Goal: Task Accomplishment & Management: Use online tool/utility

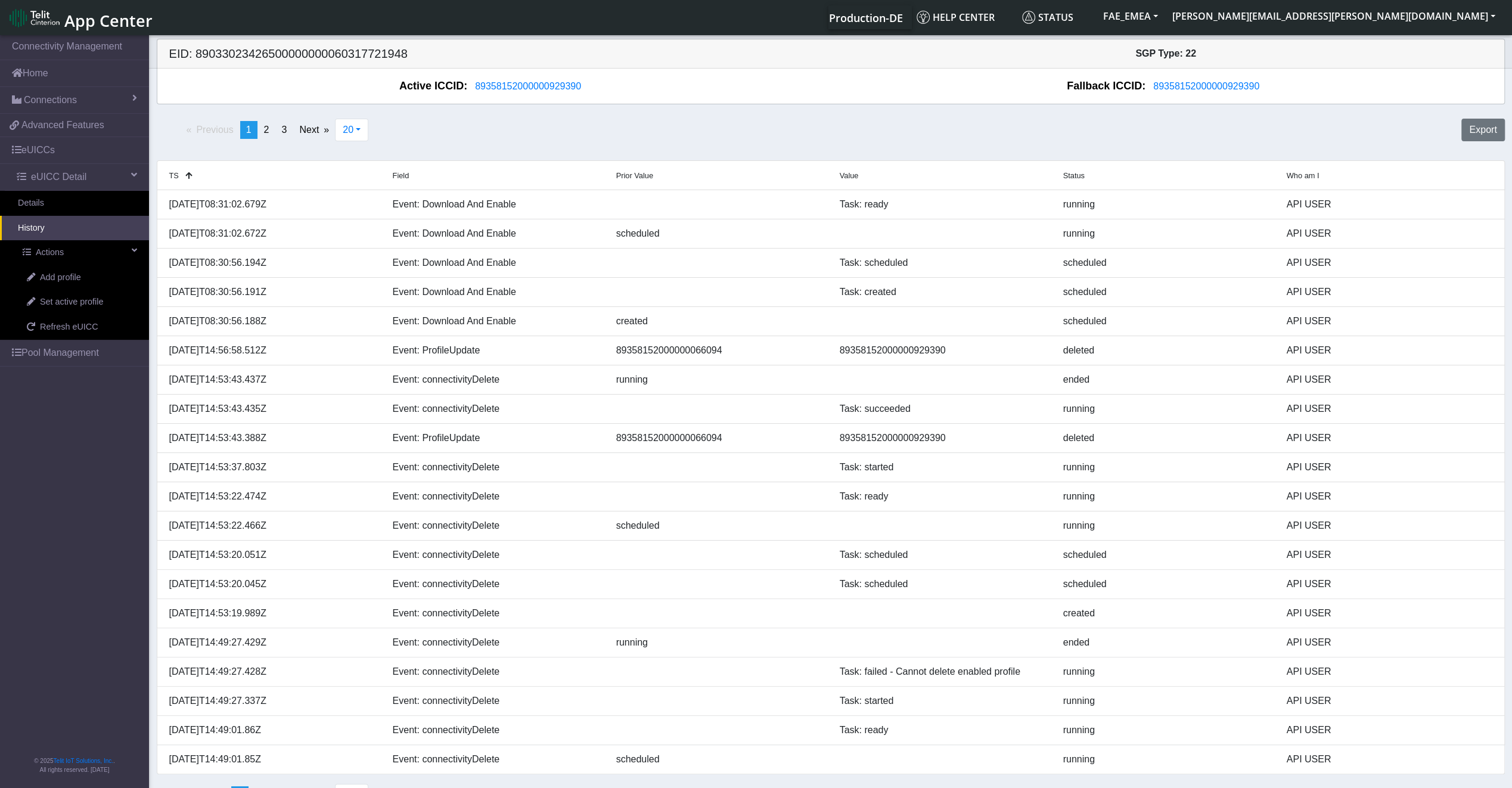
click at [69, 227] on link "History" at bounding box center [74, 228] width 149 height 25
click at [65, 203] on link "Details" at bounding box center [74, 204] width 149 height 25
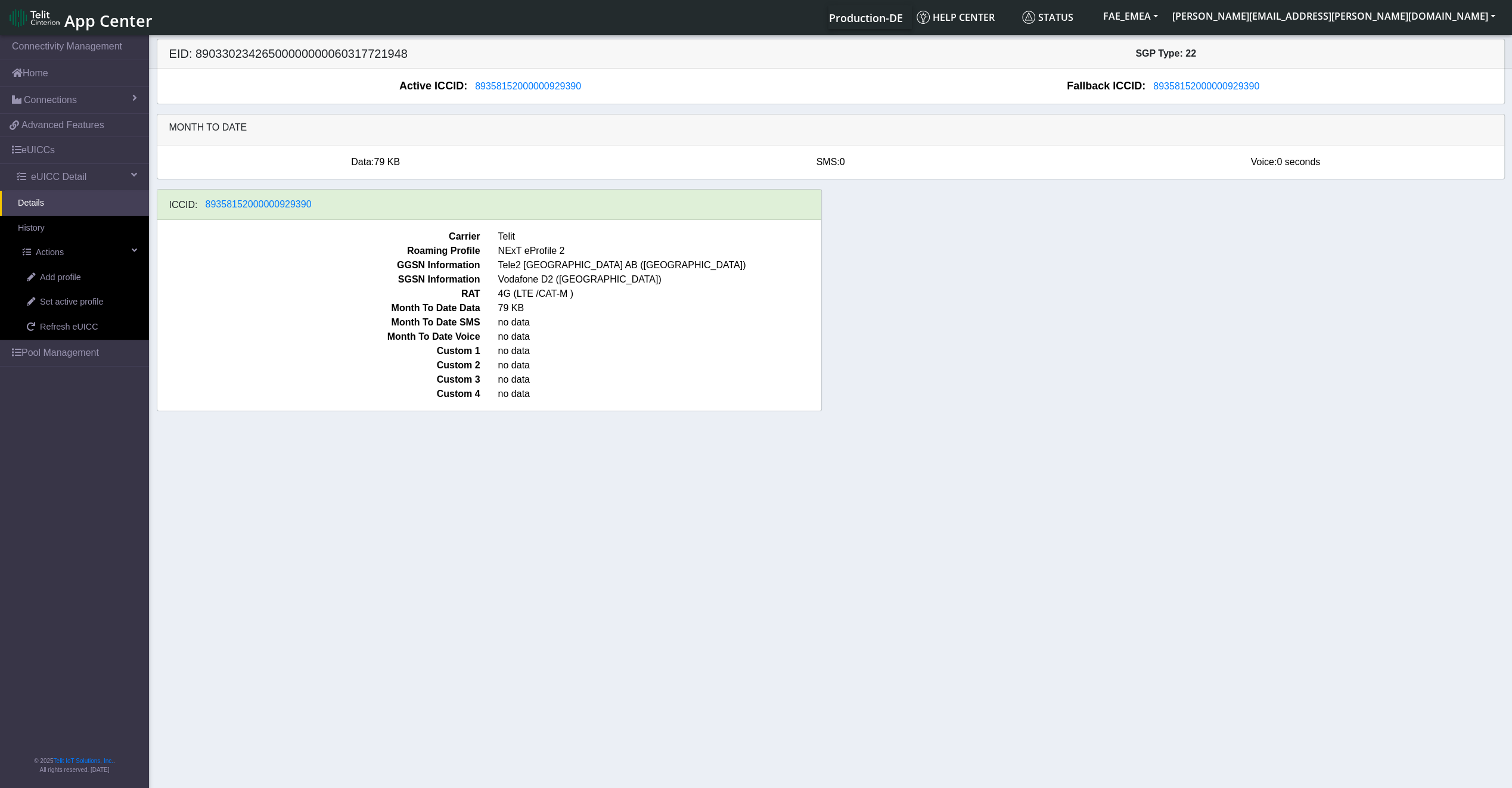
click at [65, 203] on link "Details" at bounding box center [74, 204] width 149 height 25
click at [61, 225] on link "History" at bounding box center [74, 228] width 149 height 25
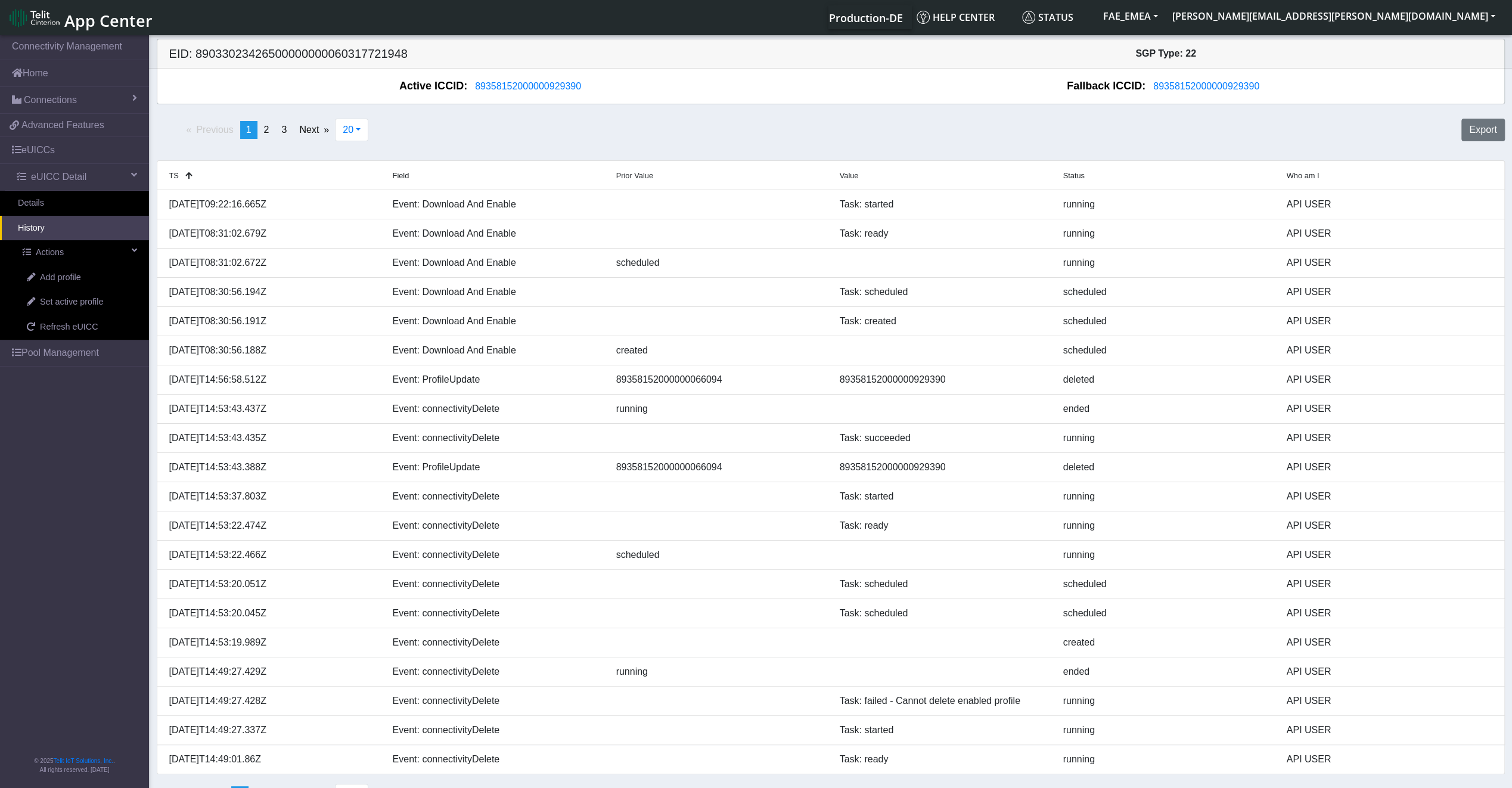
click at [77, 340] on link "Pool Management" at bounding box center [74, 352] width 149 height 26
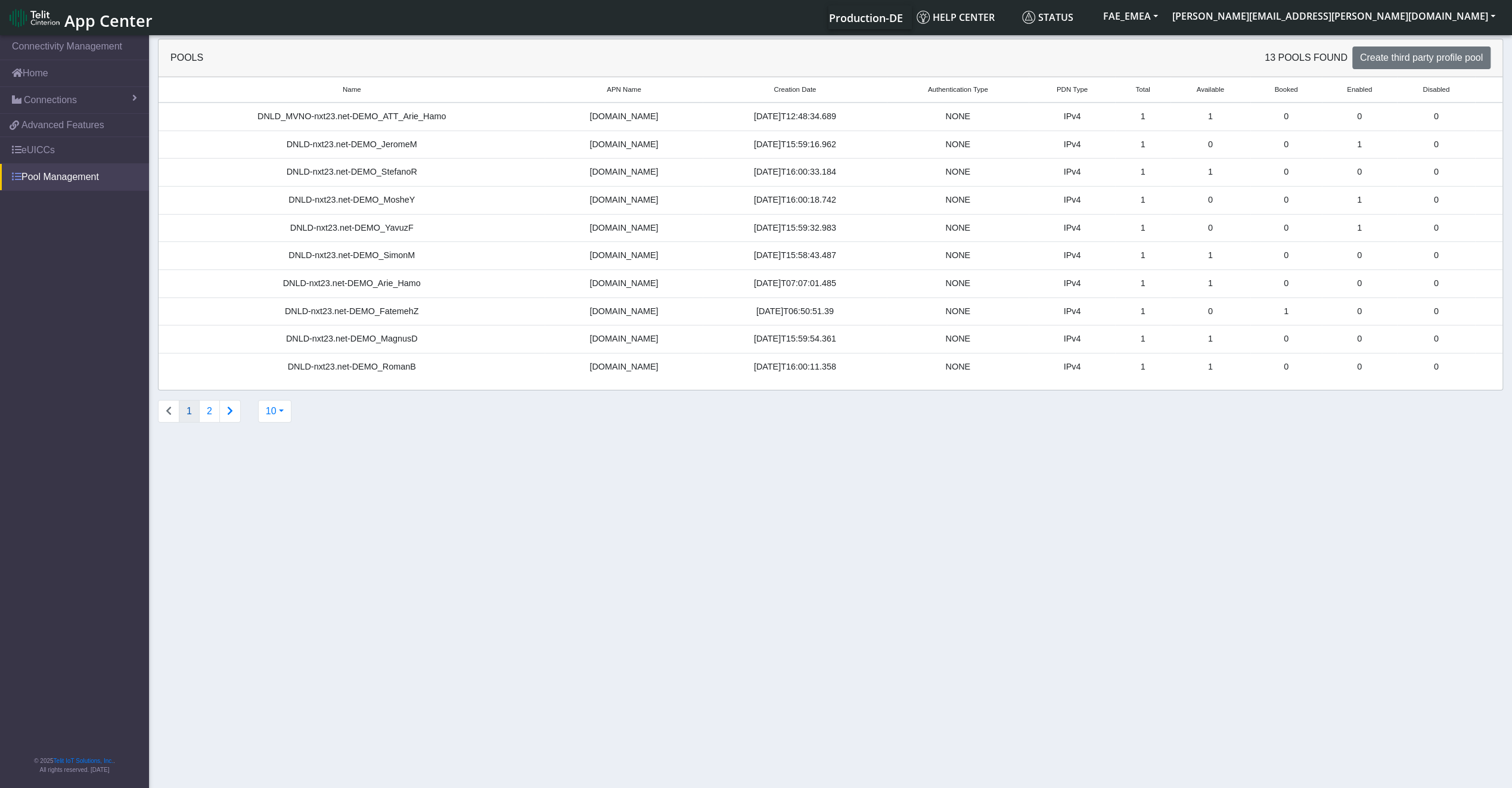
click at [68, 184] on link "Pool Management" at bounding box center [74, 177] width 149 height 26
click at [68, 147] on link "eUICCs" at bounding box center [74, 150] width 149 height 26
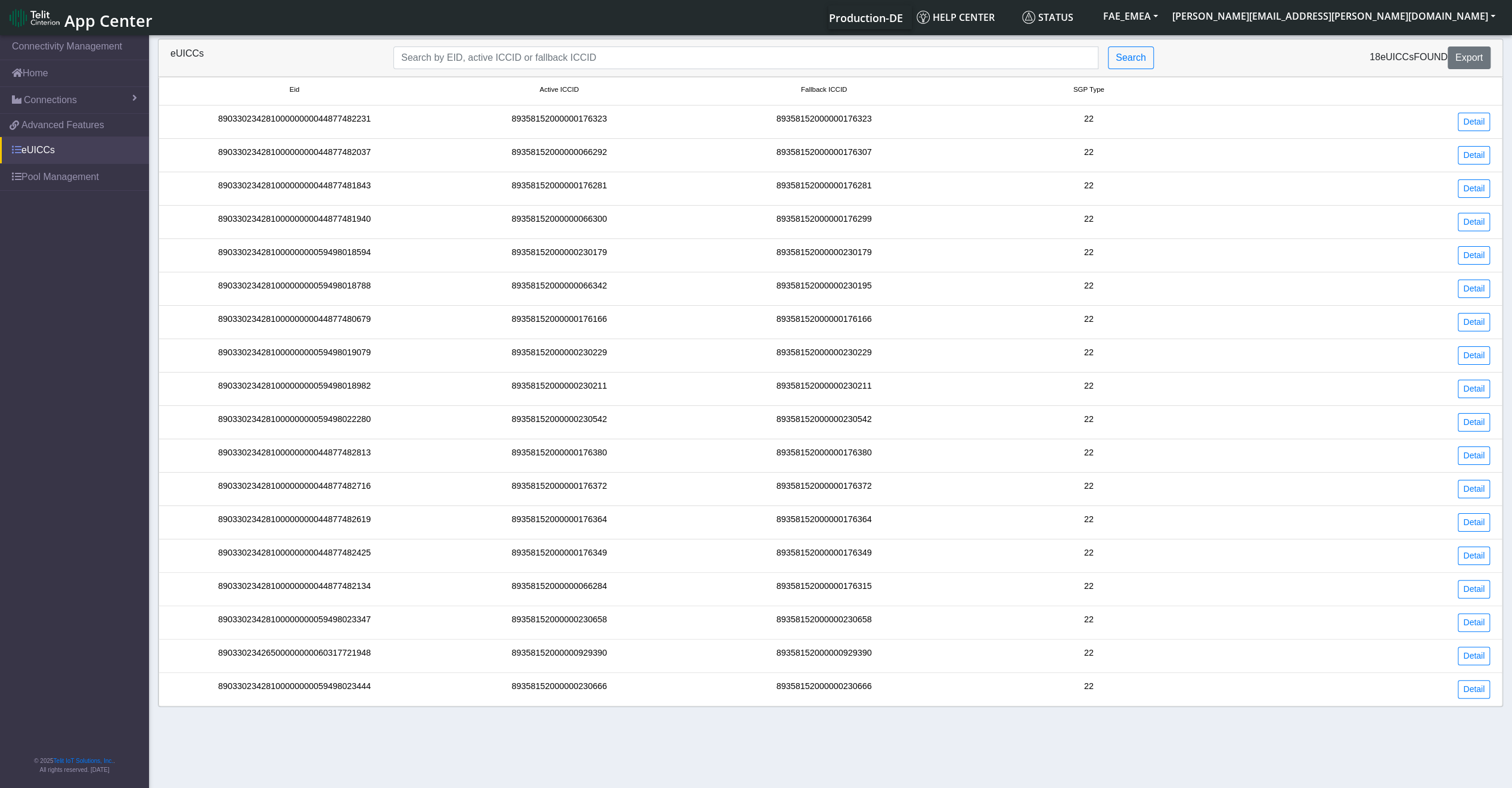
click at [35, 152] on link "eUICCs" at bounding box center [74, 150] width 149 height 26
click at [24, 148] on link "eUICCs" at bounding box center [74, 150] width 149 height 26
click at [38, 159] on link "eUICCs" at bounding box center [74, 150] width 149 height 26
click at [580, 62] on input "Search..." at bounding box center [745, 58] width 705 height 23
paste input "89033023426500000000060317721948"
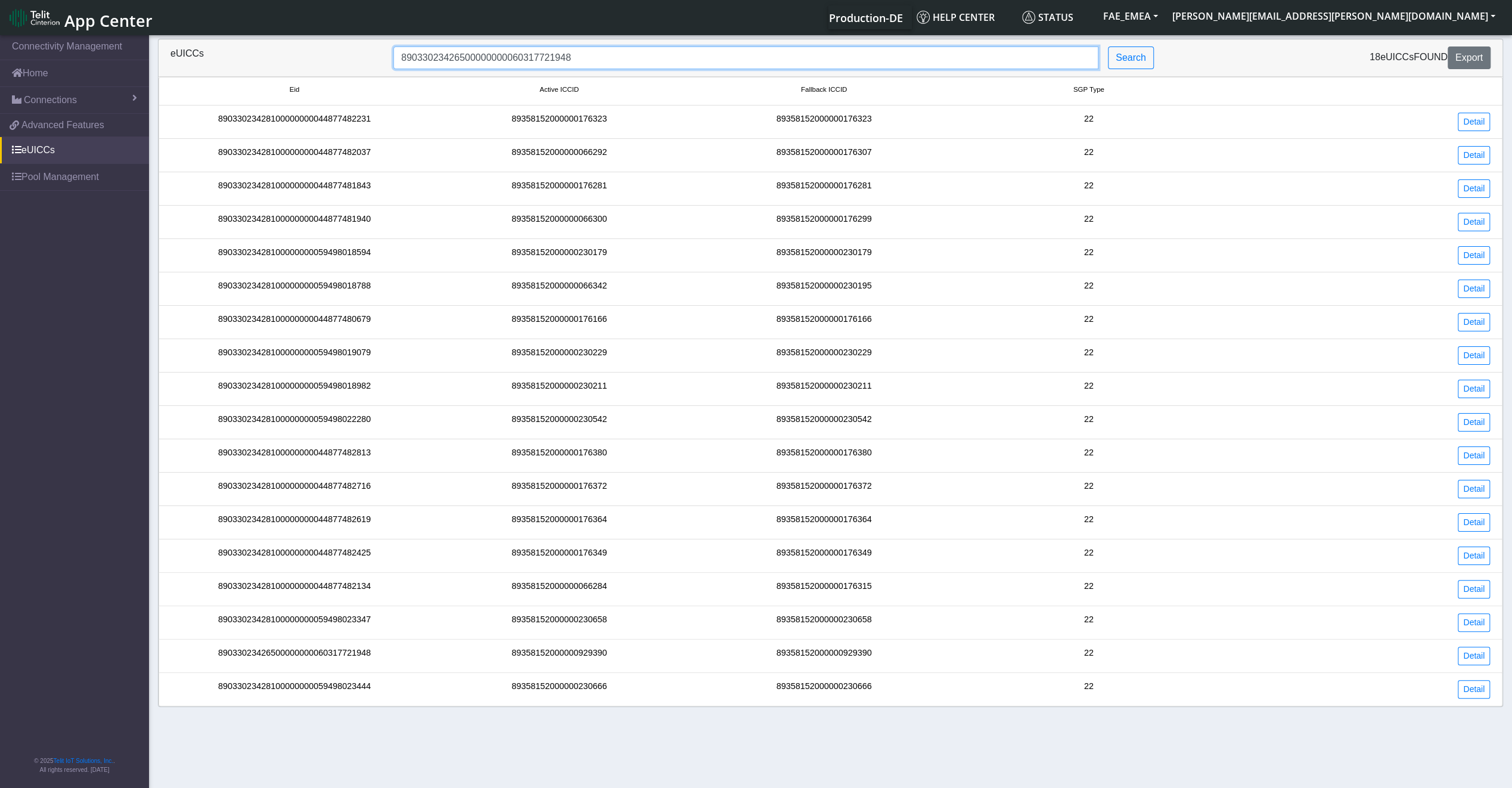
type input "89033023426500000000060317721948"
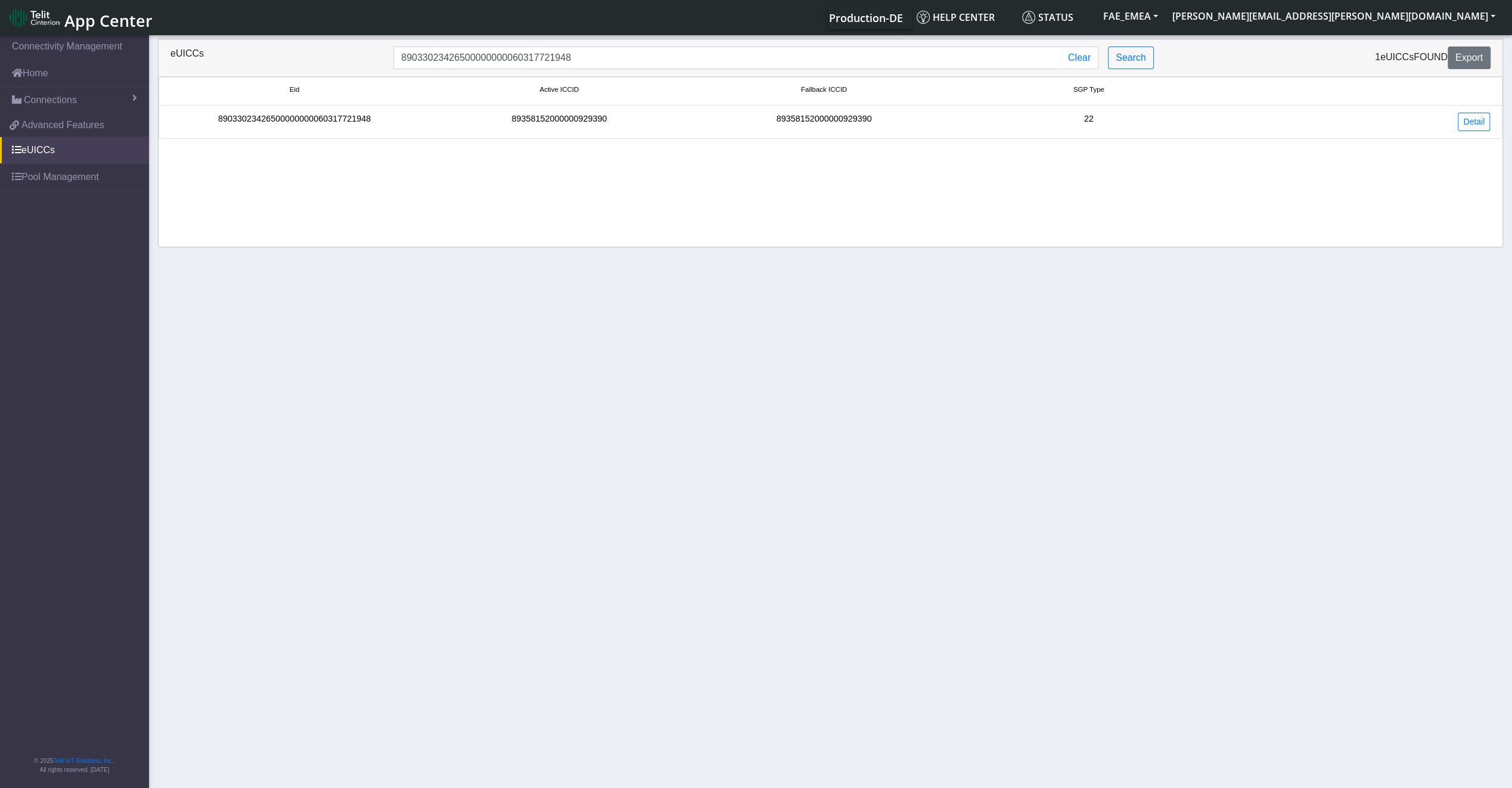
click at [342, 134] on li "89033023426500000000060317721948 89358152000000929390 89358152000000929390 22 D…" at bounding box center [830, 122] width 1344 height 33
click at [331, 117] on div "89033023426500000000060317721948" at bounding box center [294, 122] width 264 height 18
click at [1473, 119] on link "Detail" at bounding box center [1473, 122] width 32 height 18
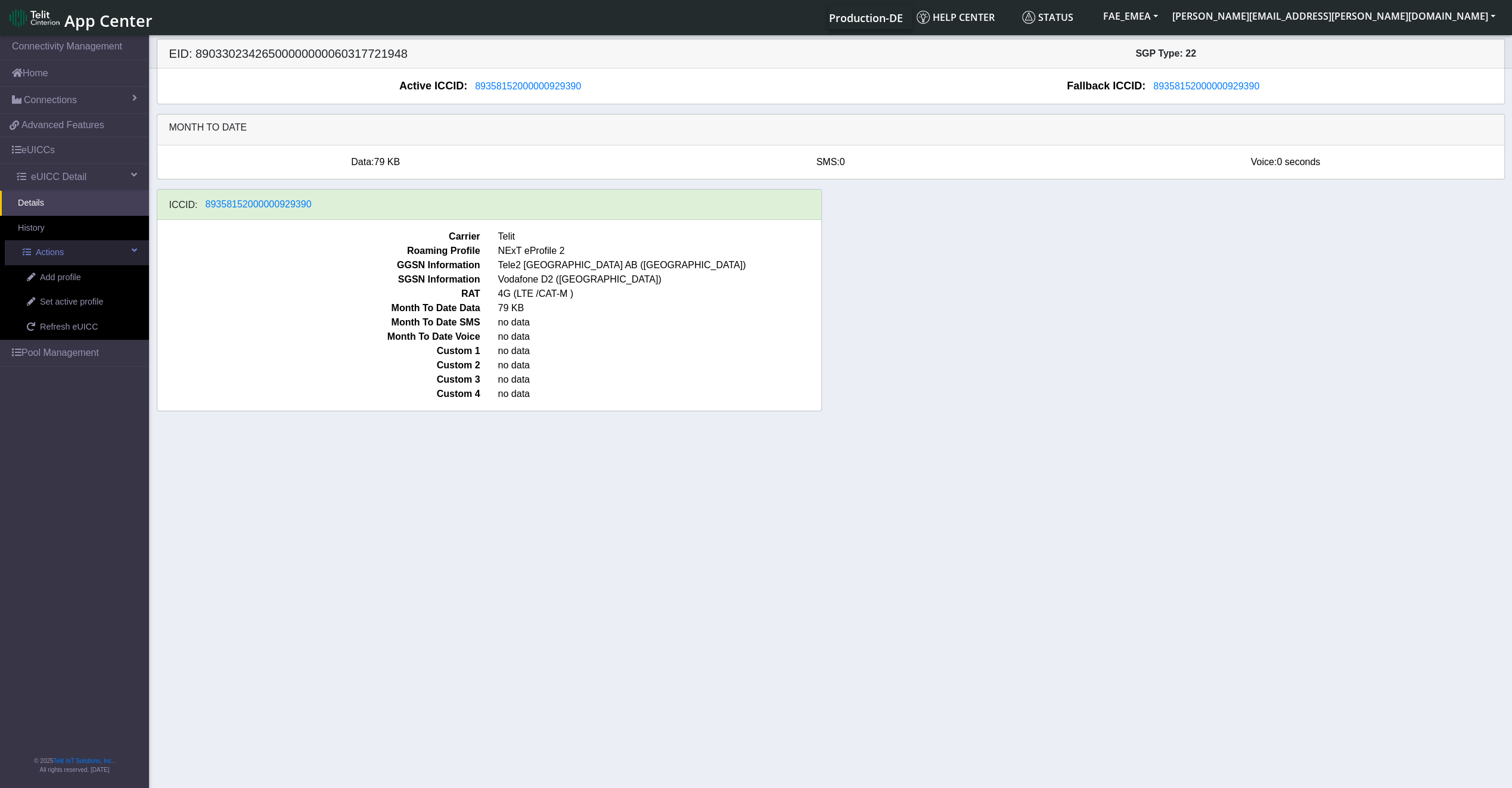
click at [60, 250] on span "Actions" at bounding box center [49, 253] width 28 height 13
click at [60, 236] on link "History" at bounding box center [74, 228] width 149 height 25
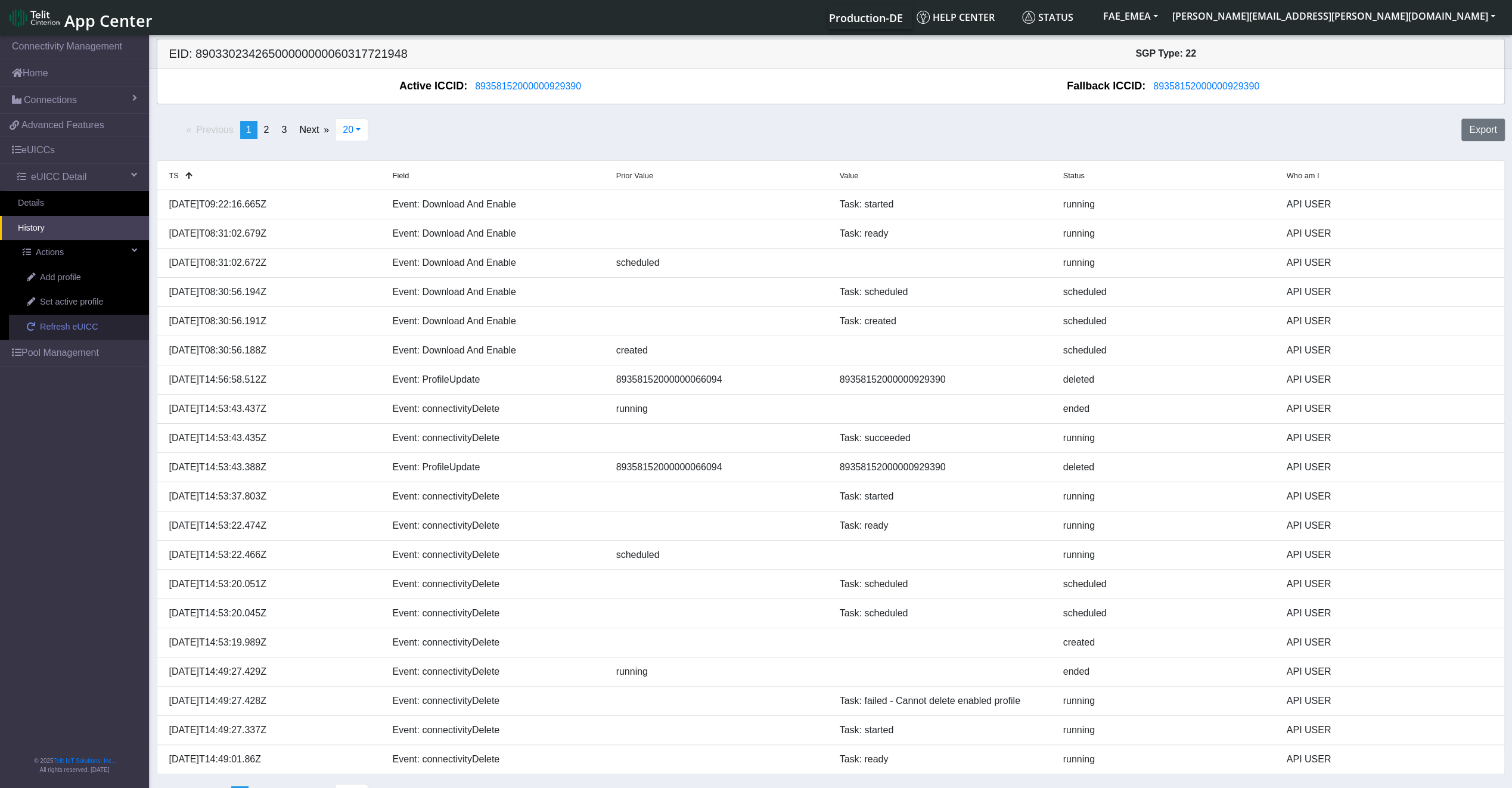
click at [57, 327] on span "Refresh eUICC" at bounding box center [69, 327] width 58 height 13
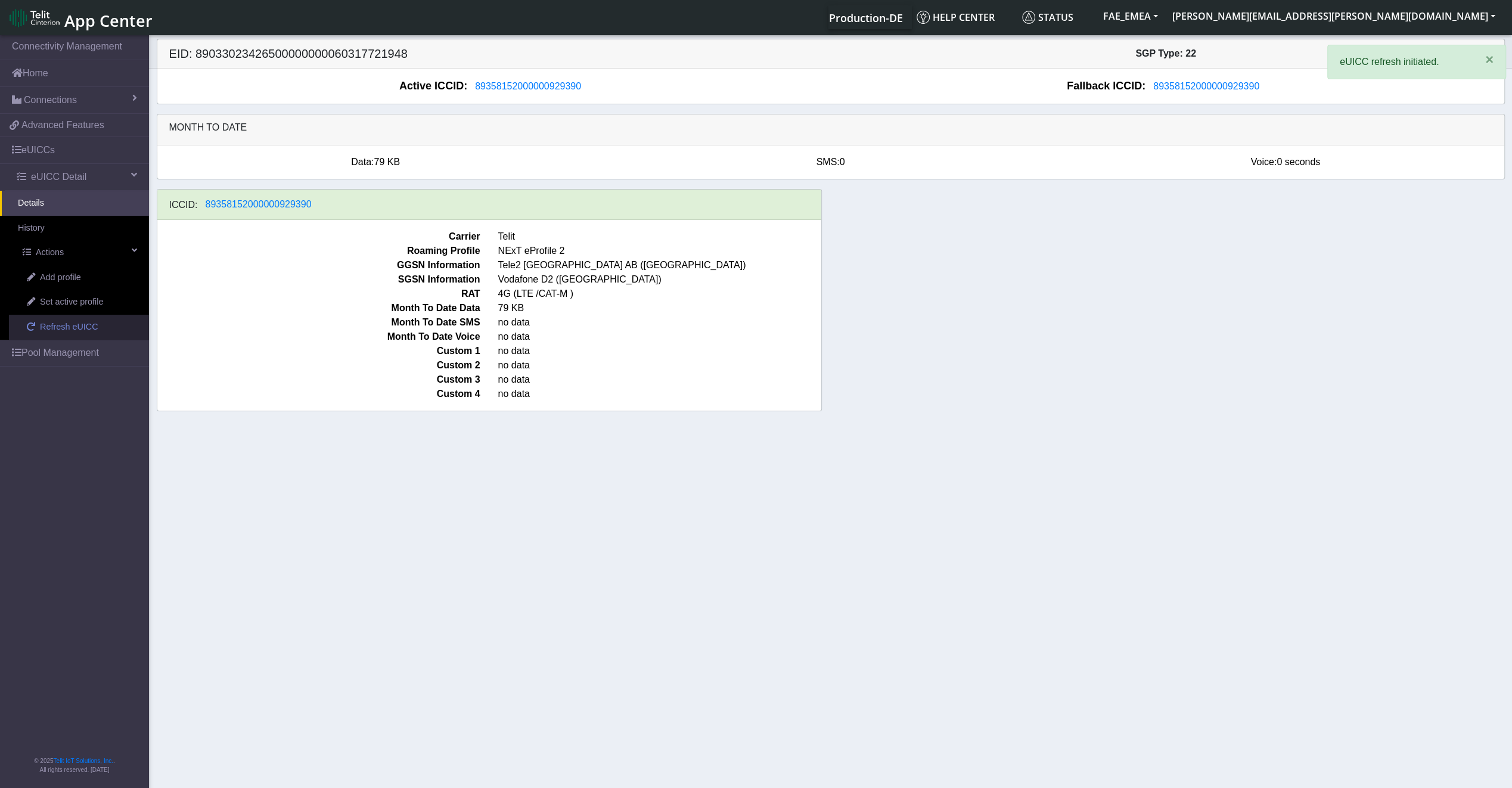
click at [57, 327] on span "Refresh eUICC" at bounding box center [69, 327] width 58 height 13
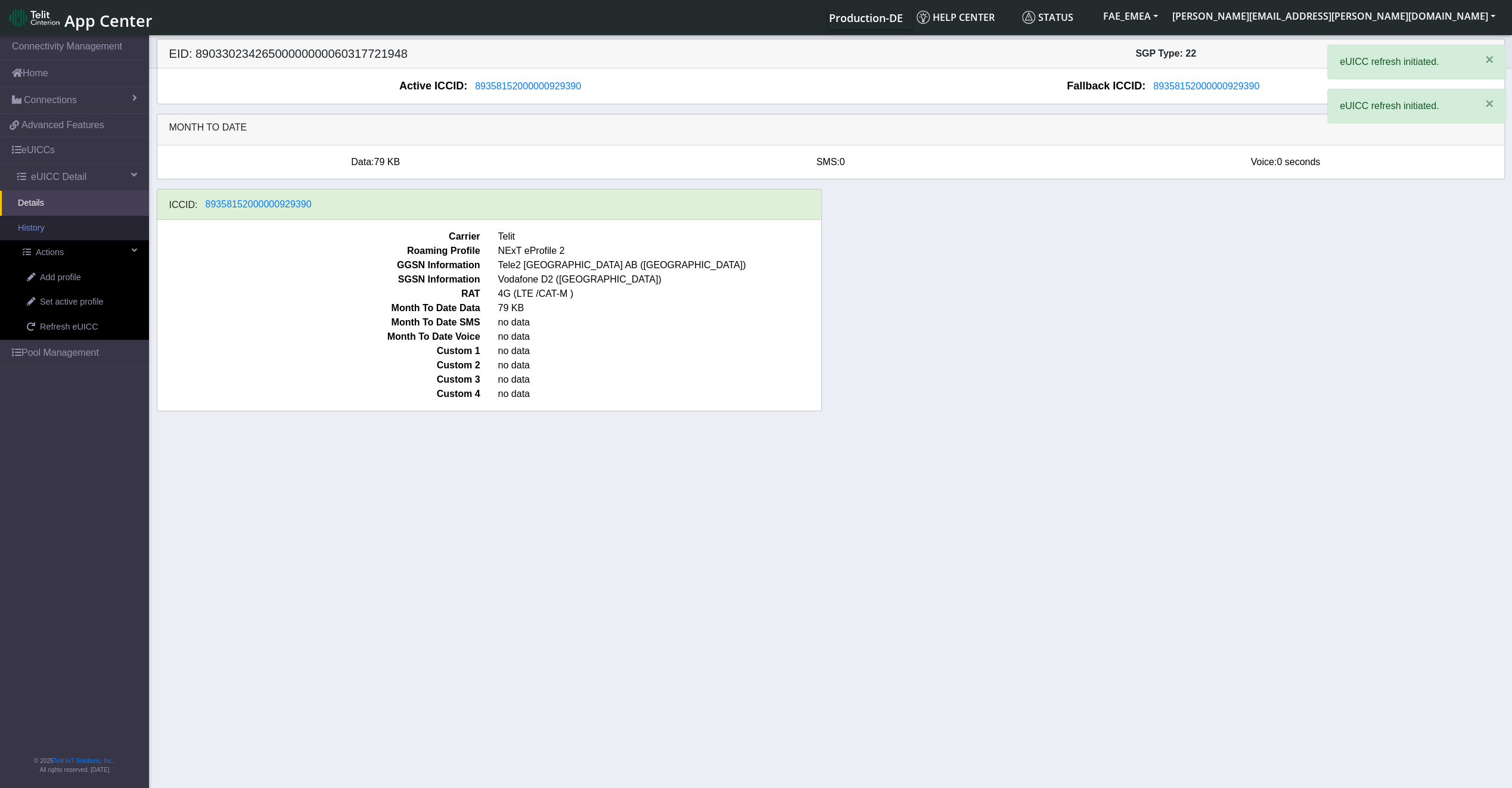
click at [71, 231] on link "History" at bounding box center [74, 228] width 149 height 25
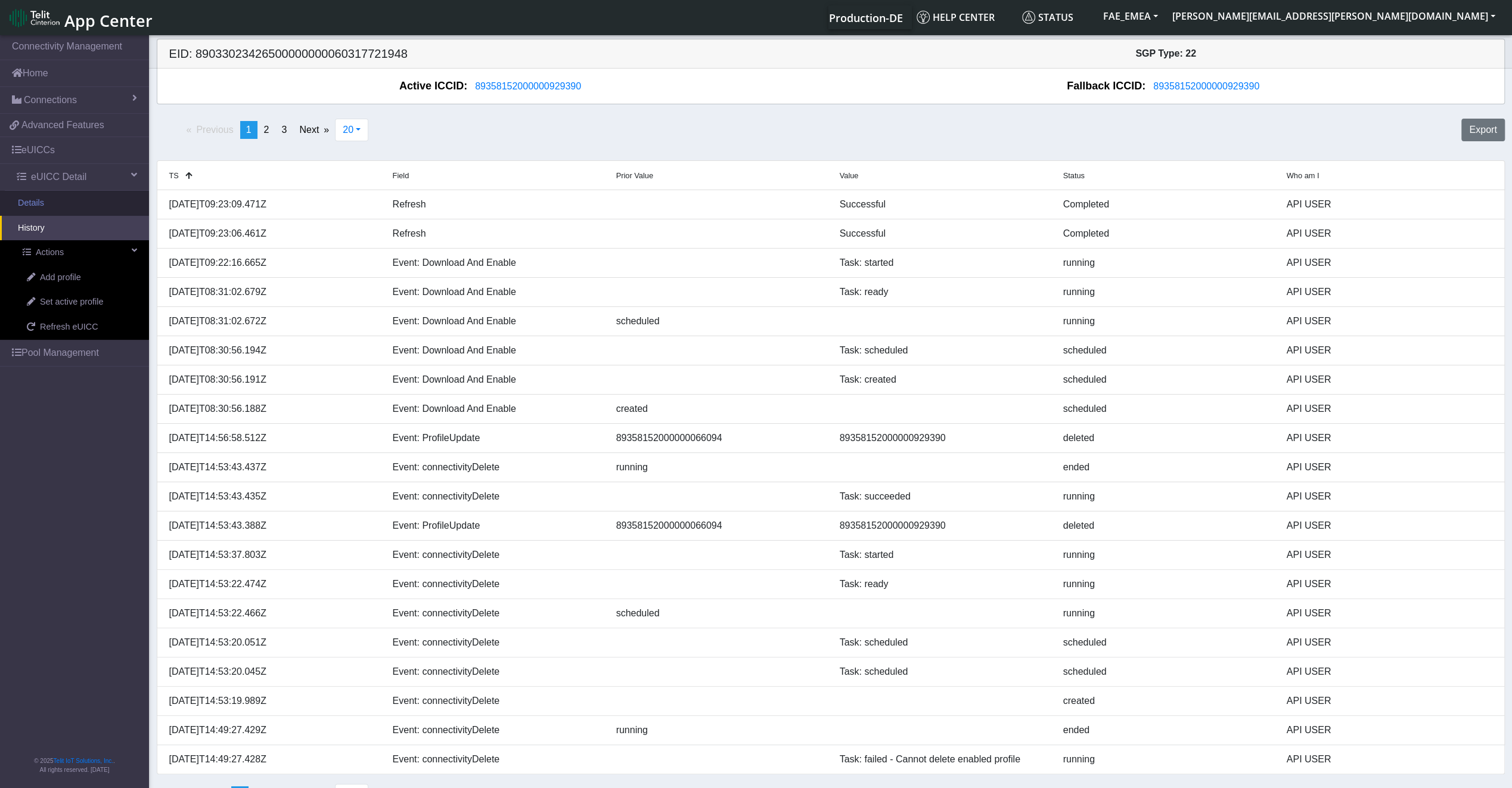
click at [67, 208] on link "Details" at bounding box center [74, 204] width 149 height 25
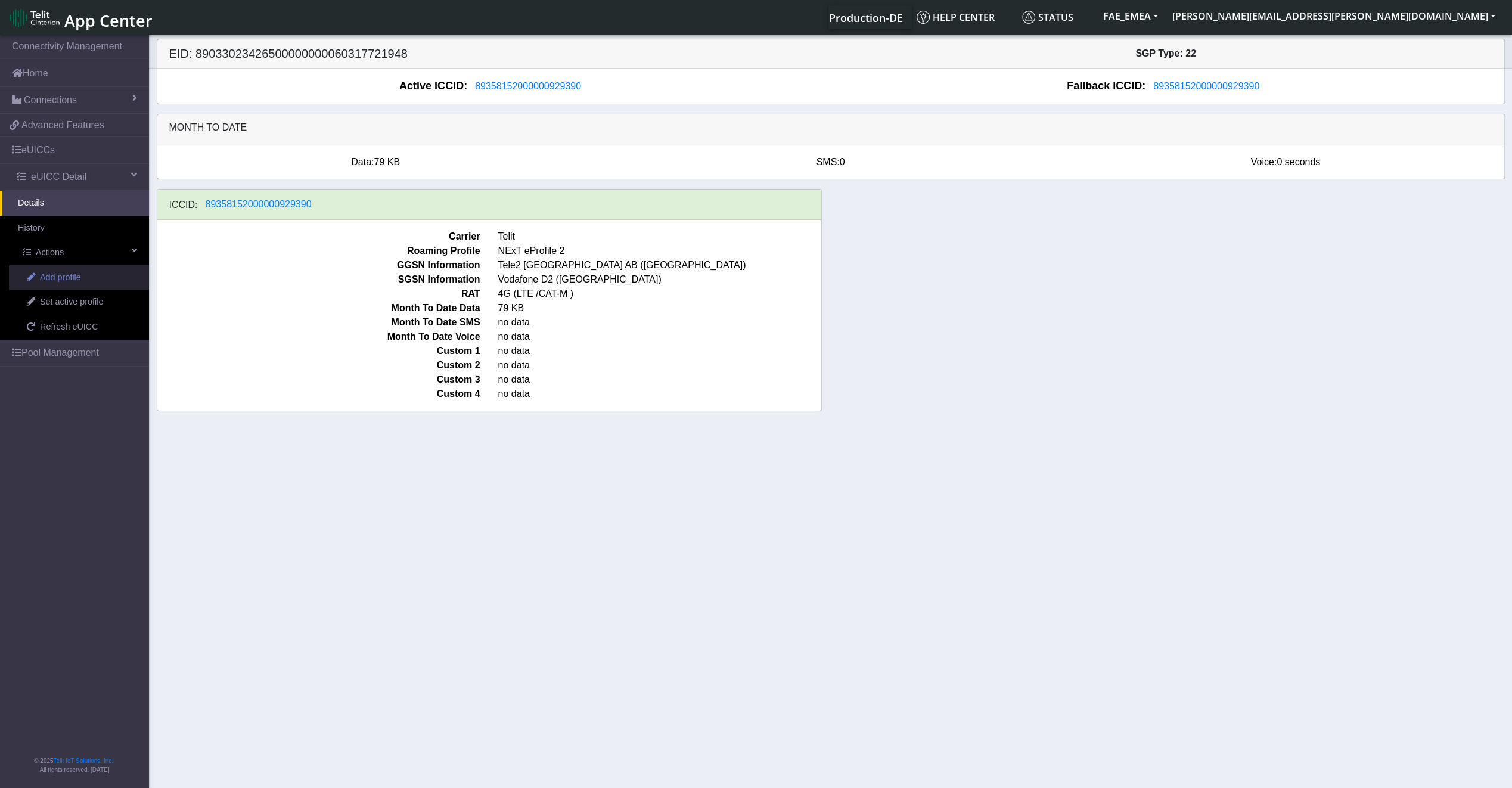
click at [74, 283] on link "Add profile" at bounding box center [78, 278] width 140 height 25
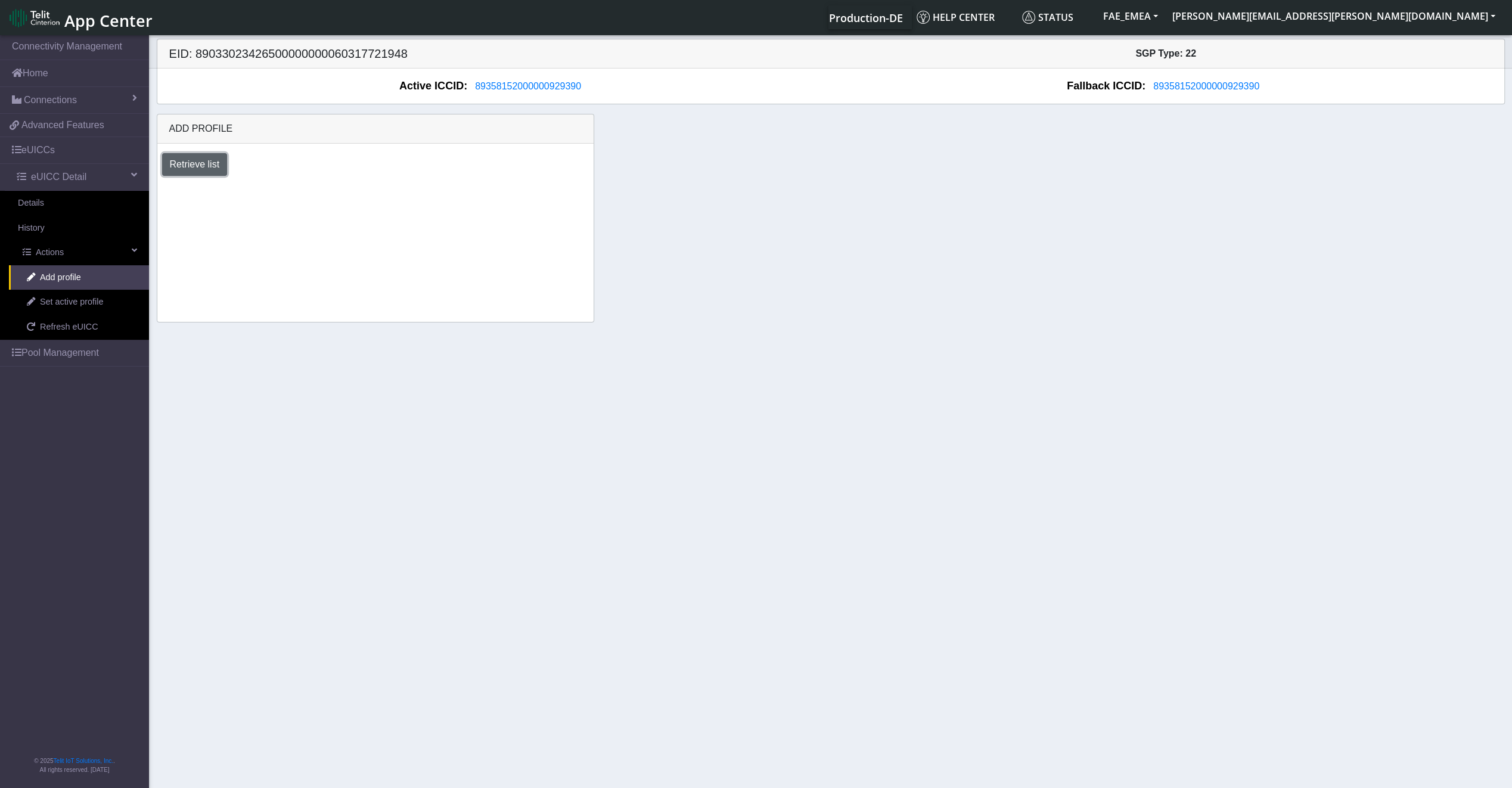
click at [197, 163] on button "Retrieve list" at bounding box center [194, 164] width 65 height 23
click at [251, 203] on select "Select profile to add DNLD_MVNO-nxt23.net-DEMO_ATT_Arie_Hamo DNLD-nxt23.net-DEM…" at bounding box center [282, 197] width 240 height 23
select select "99fe760e-05ac-499c-8b96-3eaa923fb79a"
click at [162, 186] on select "Select profile to add DNLD_MVNO-nxt23.net-DEMO_ATT_Arie_Hamo DNLD-nxt23.net-DEM…" at bounding box center [282, 197] width 240 height 23
click at [436, 192] on button "Add" at bounding box center [433, 197] width 32 height 23
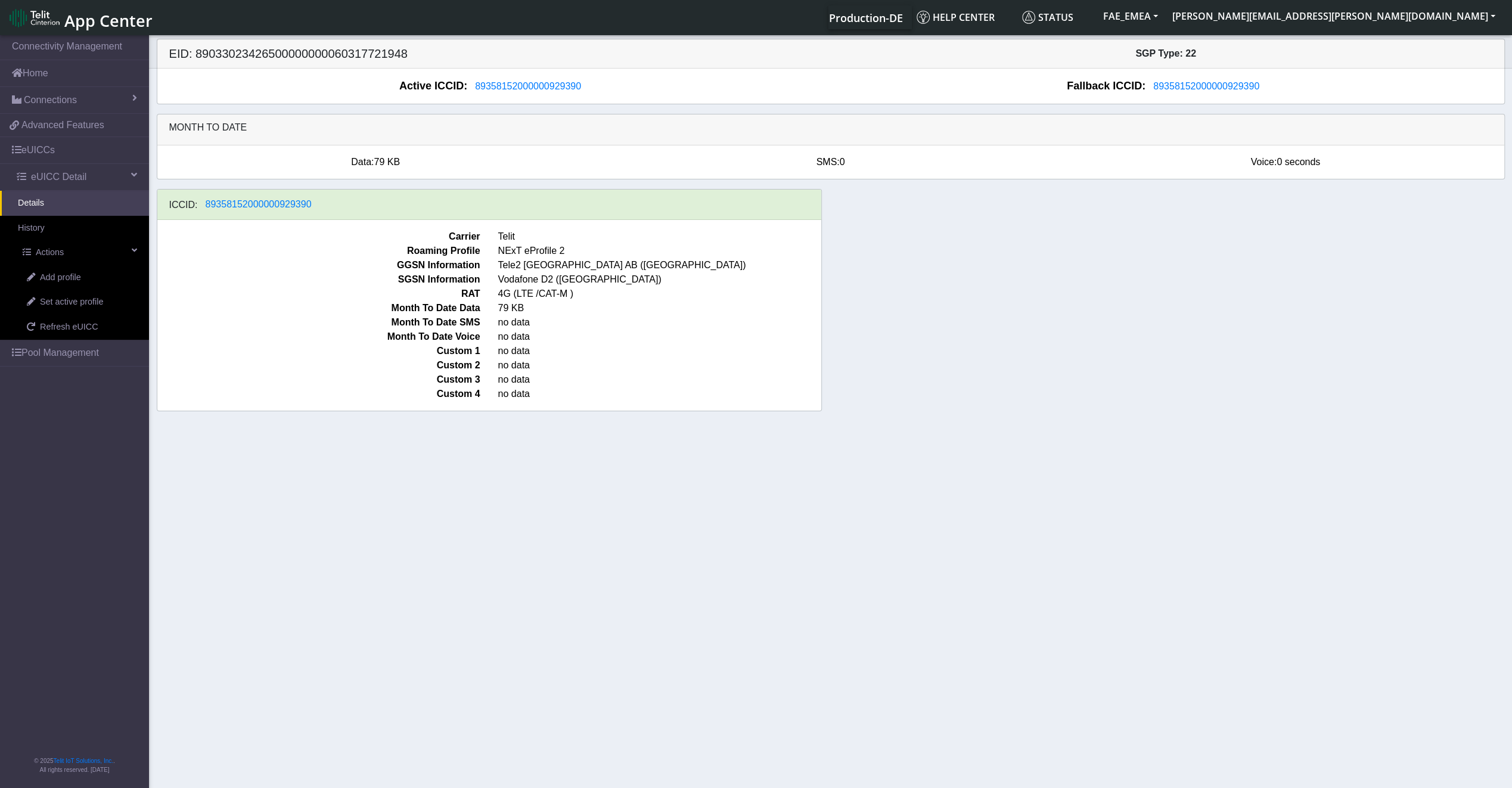
click at [77, 206] on link "Details" at bounding box center [74, 204] width 149 height 25
click at [85, 230] on link "History" at bounding box center [74, 228] width 149 height 25
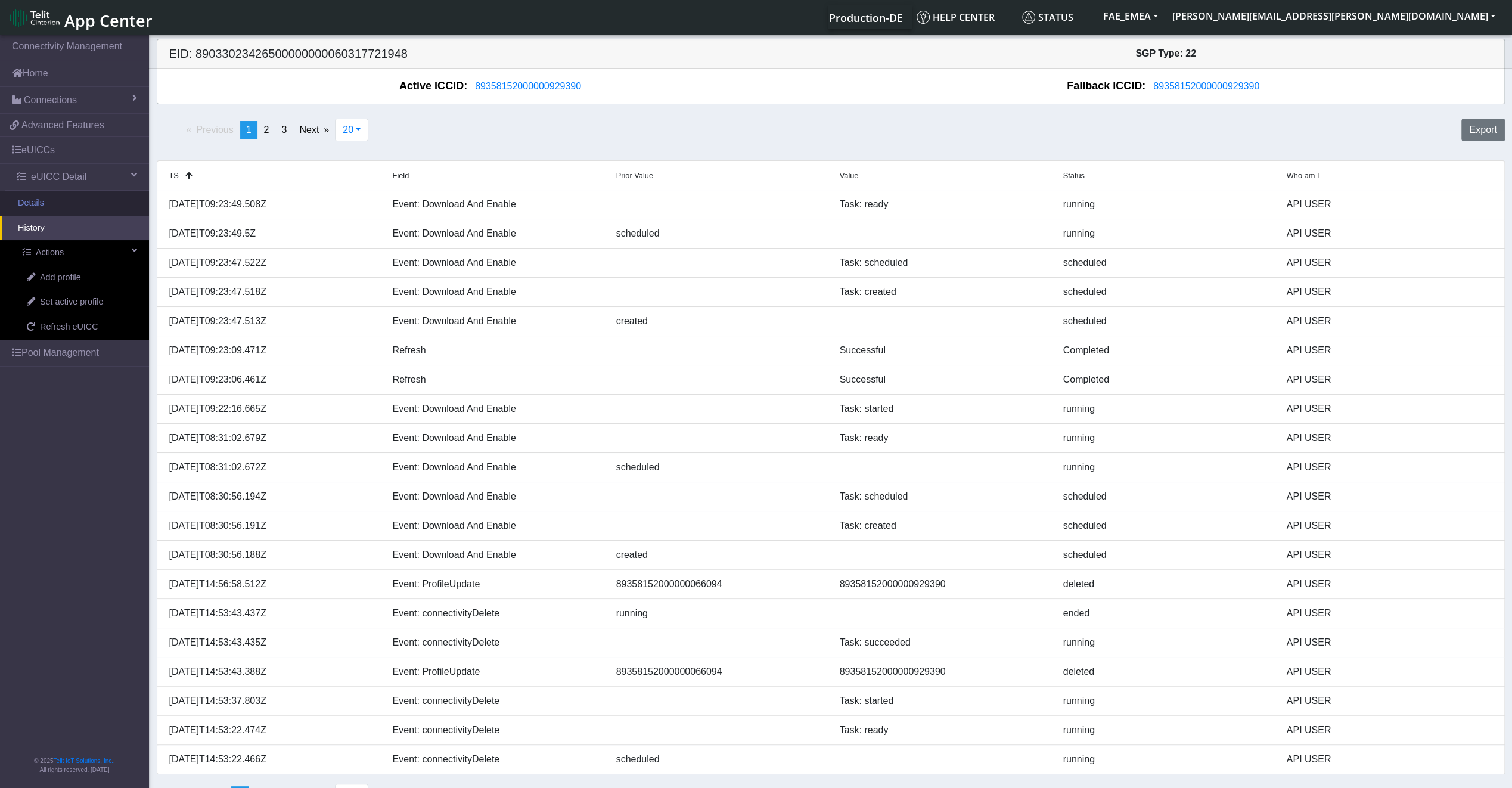
click at [40, 202] on link "Details" at bounding box center [74, 204] width 149 height 25
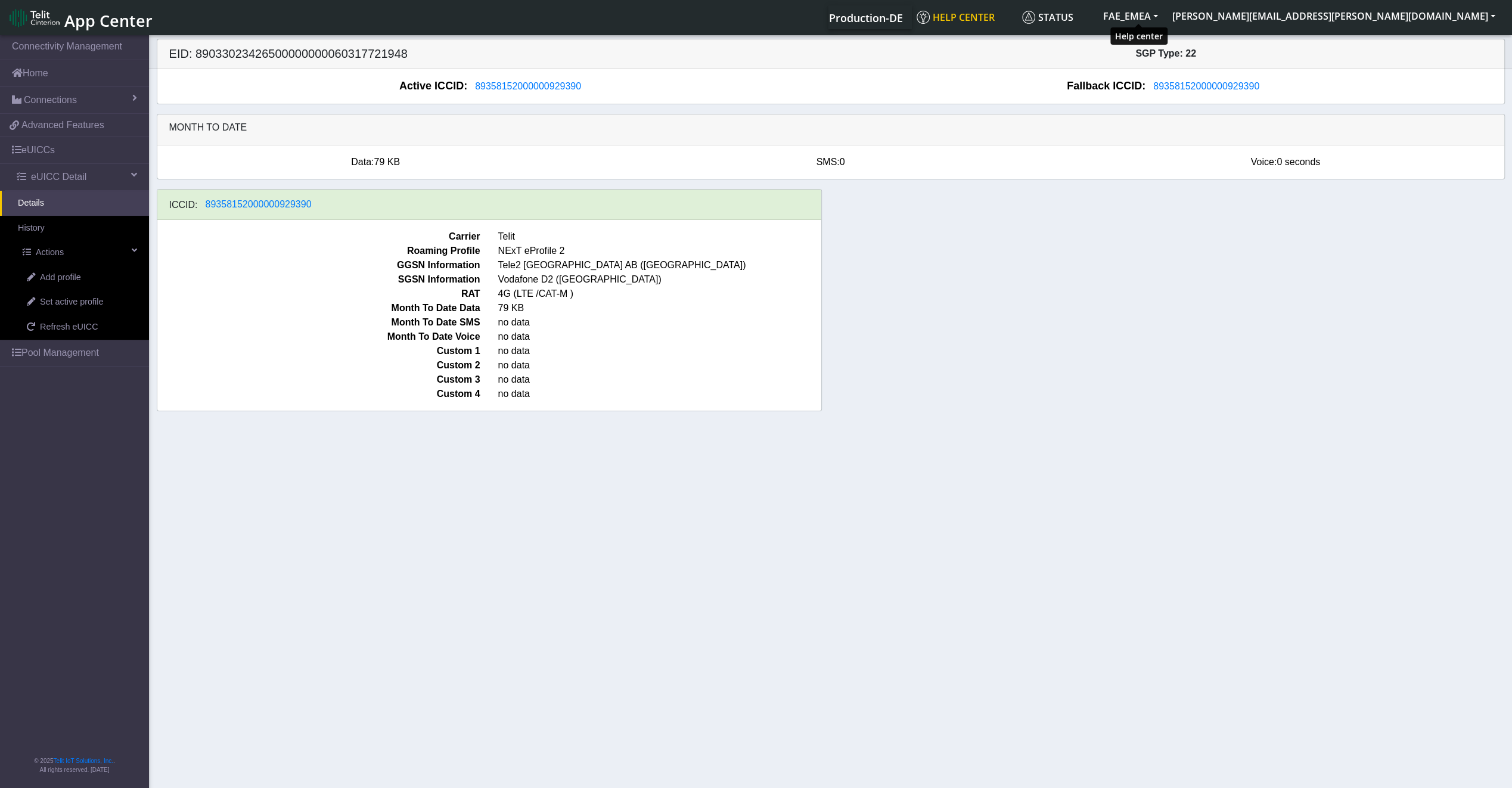
click at [994, 13] on span "Help center" at bounding box center [955, 17] width 78 height 13
